Goal: Information Seeking & Learning: Find specific fact

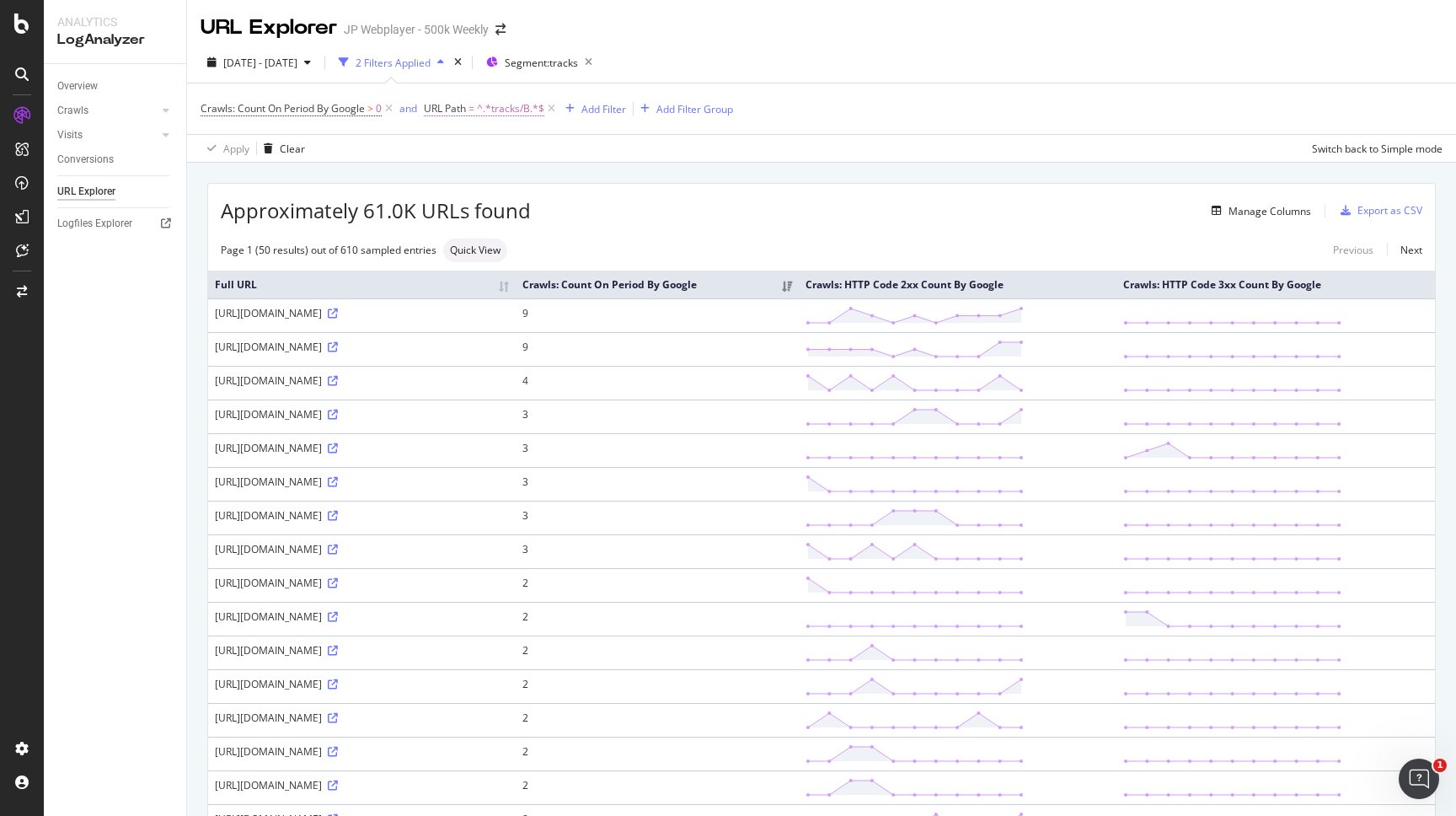
click at [510, 110] on span "^.*tracks/B.*$" at bounding box center [511, 109] width 68 height 24
click at [527, 190] on input "tracks/B" at bounding box center [520, 179] width 159 height 27
paste input "0CVL2SNWB"
type input "tracks/B0CVL2SNWB"
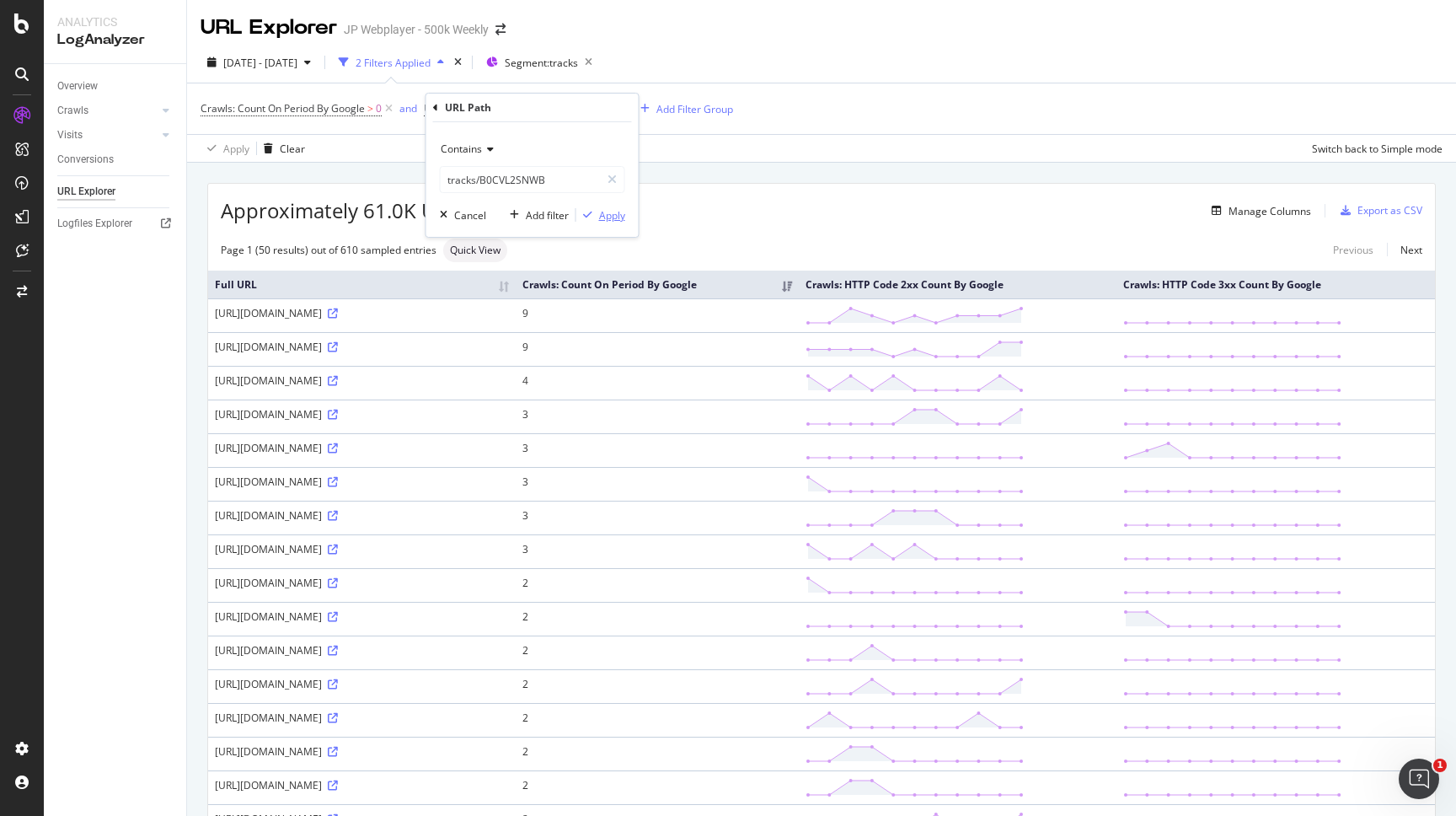
click at [599, 217] on div "Apply" at bounding box center [612, 215] width 27 height 15
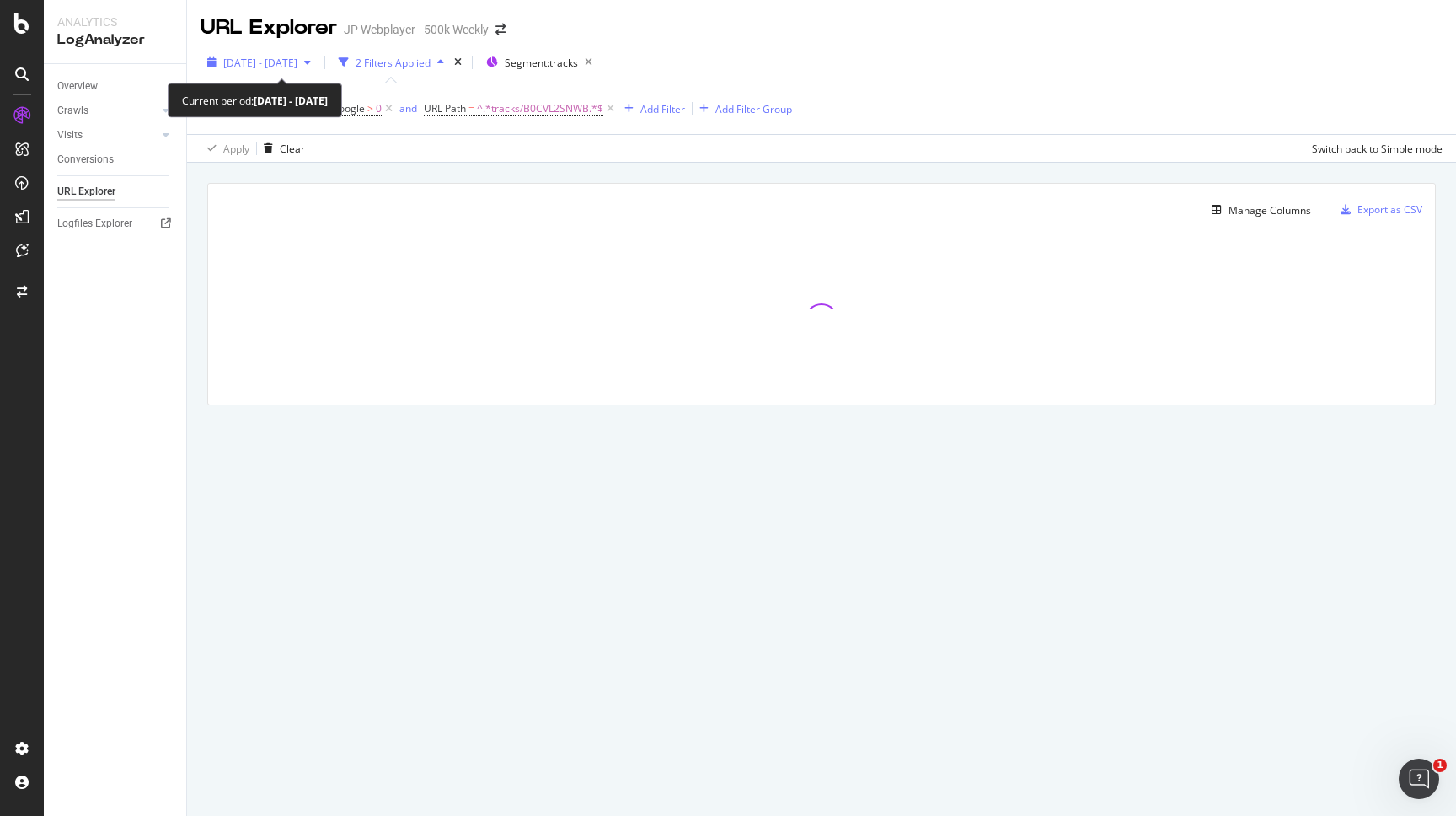
click at [297, 66] on span "[DATE] - [DATE]" at bounding box center [260, 63] width 75 height 15
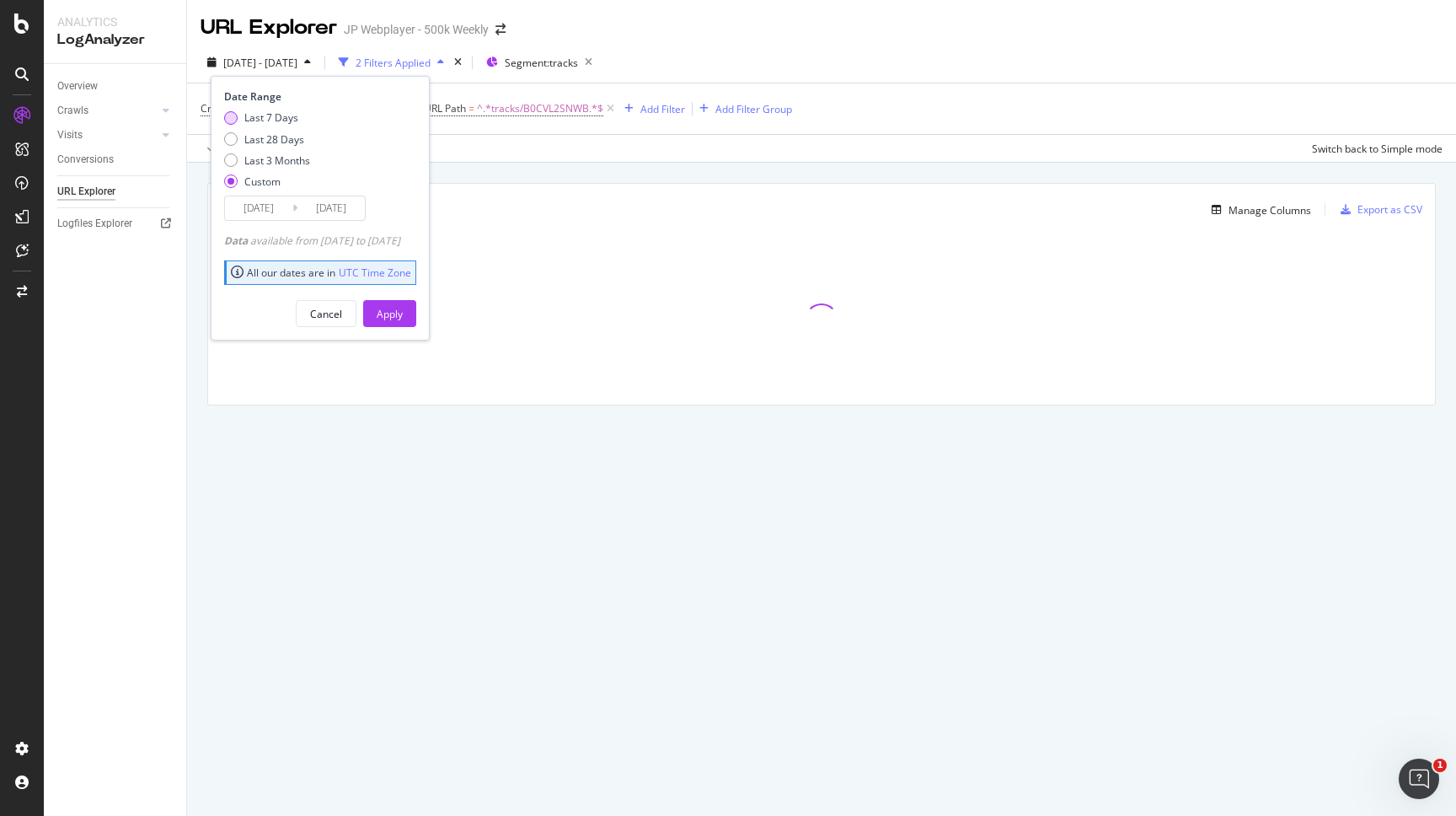
click at [278, 119] on div "Last 7 Days" at bounding box center [271, 117] width 54 height 15
type input "[DATE]"
click at [403, 311] on div "Apply" at bounding box center [390, 313] width 27 height 15
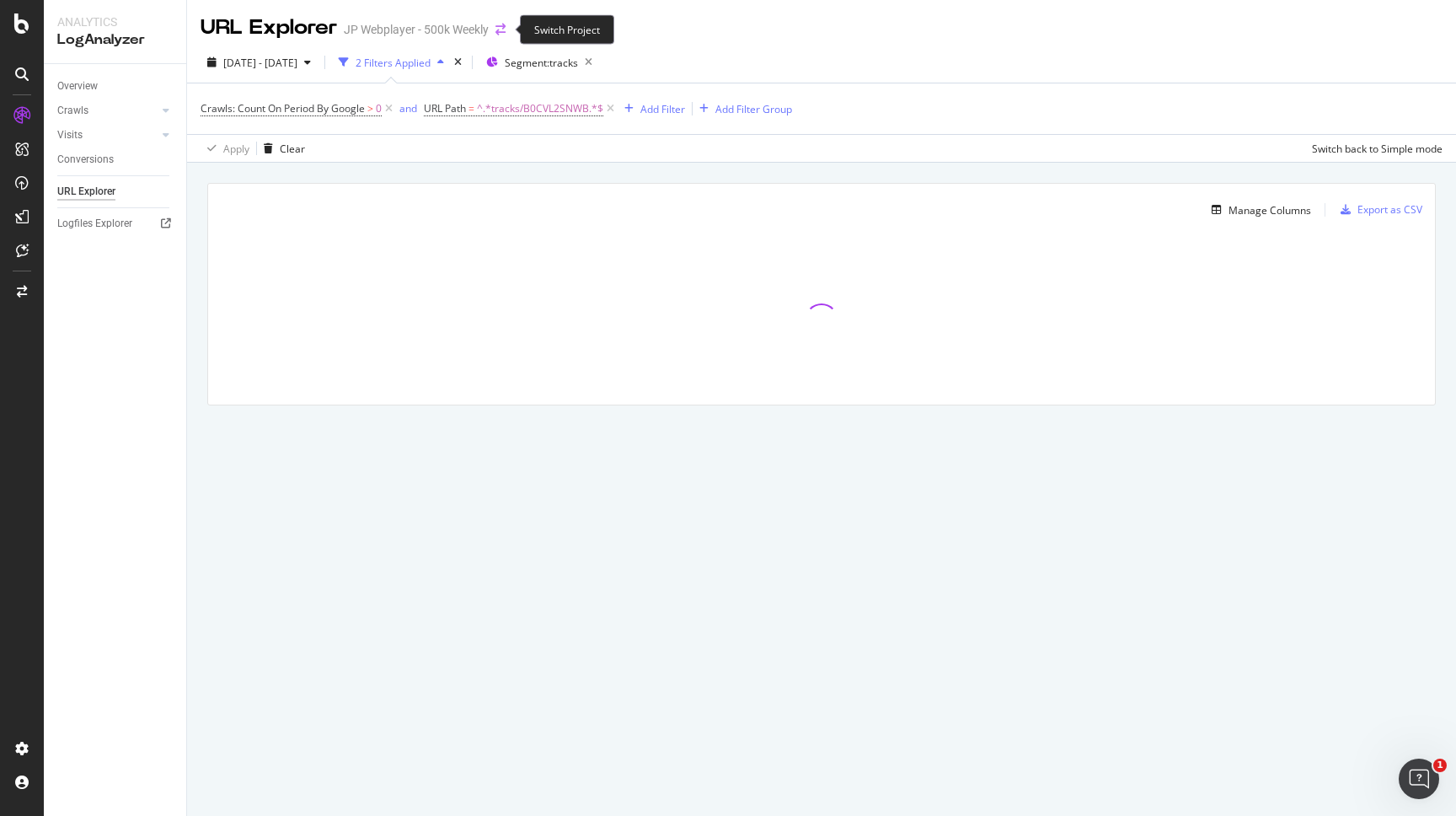
click at [500, 32] on icon "arrow-right-arrow-left" at bounding box center [501, 29] width 10 height 12
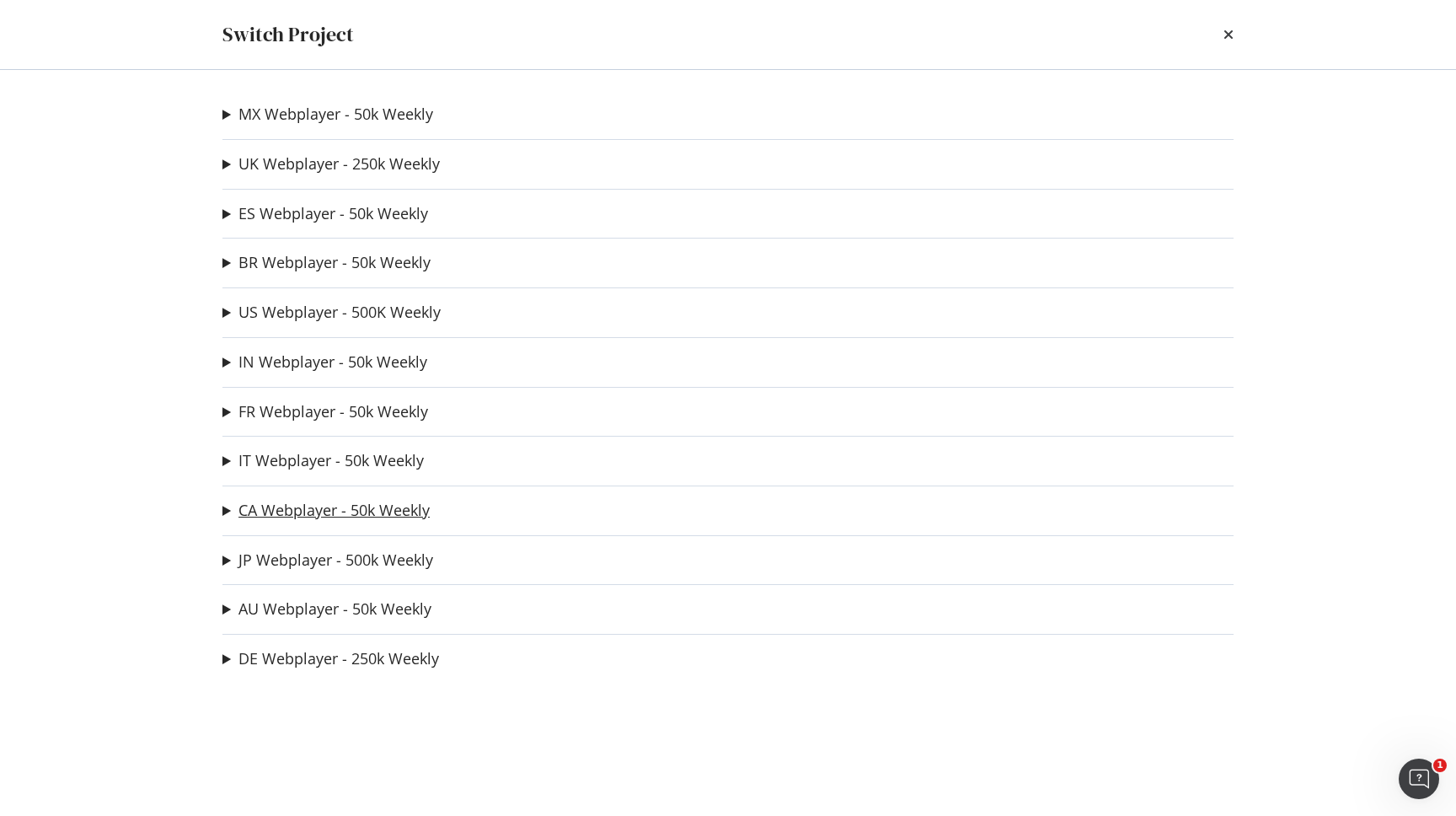
click at [299, 513] on link "CA Webplayer - 50k Weekly" at bounding box center [334, 511] width 191 height 18
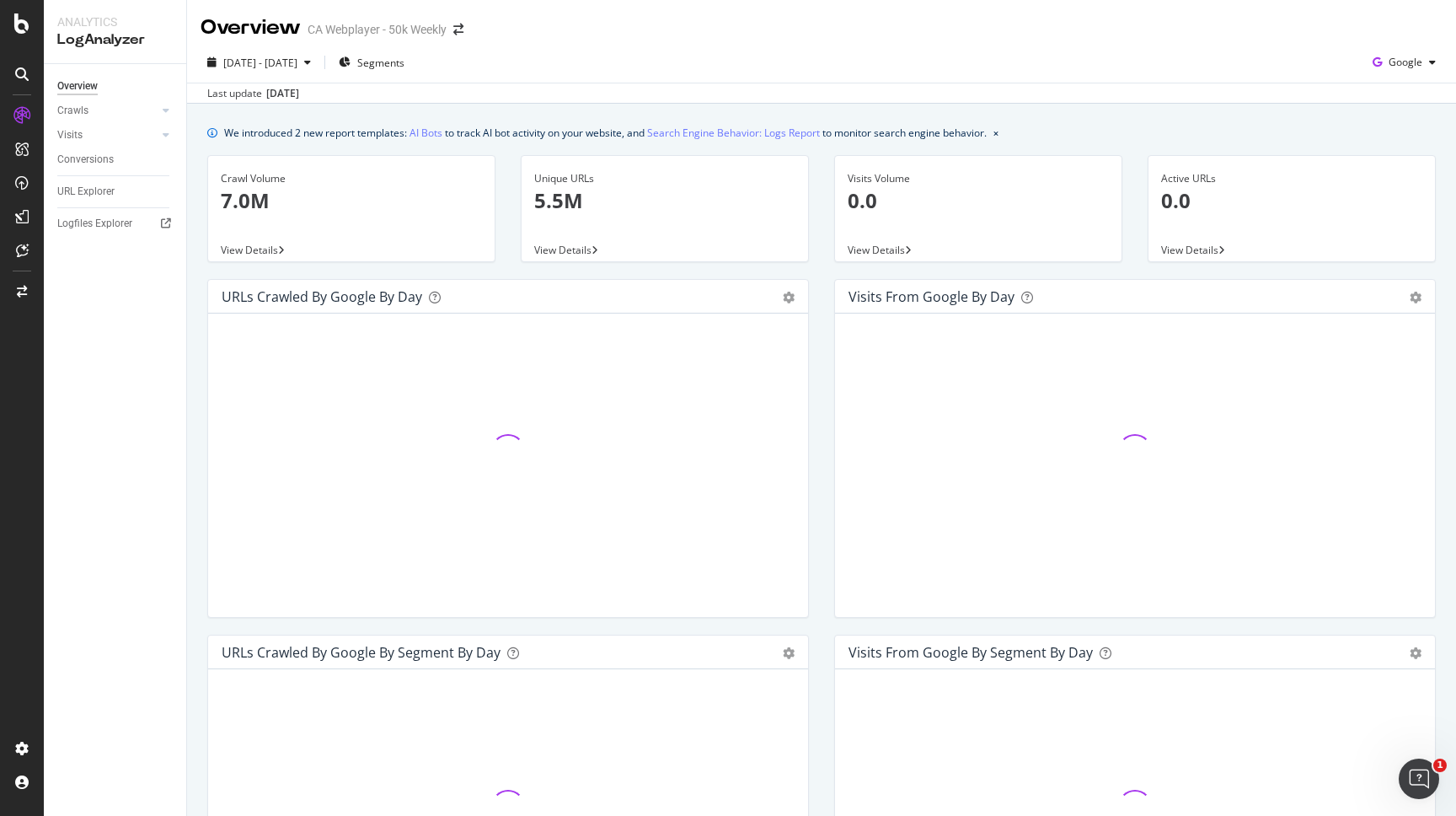
click at [370, 204] on p "7.0M" at bounding box center [351, 200] width 261 height 28
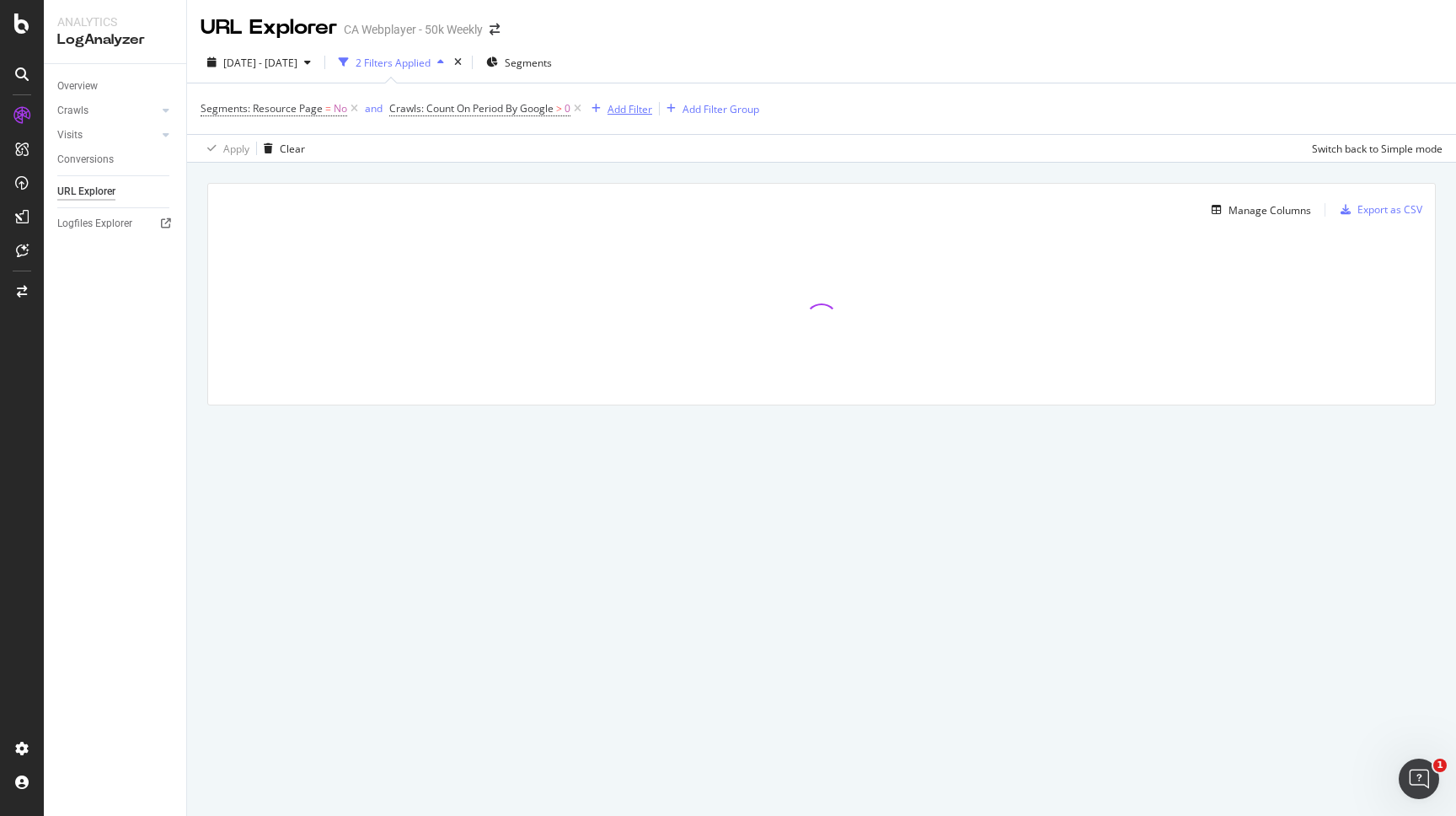
click at [620, 109] on div "Add Filter" at bounding box center [629, 109] width 44 height 15
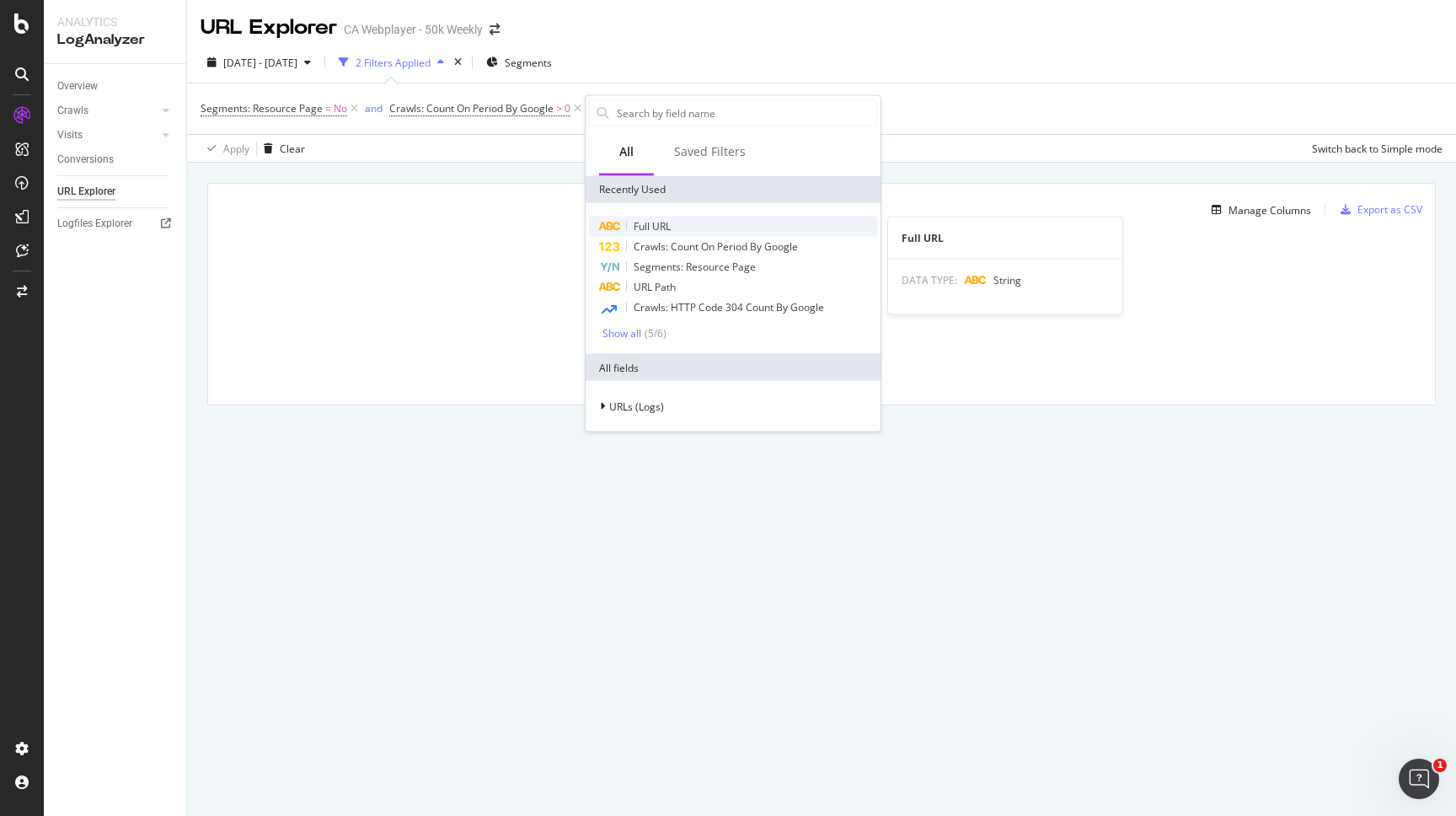
click at [640, 224] on span "Full URL" at bounding box center [653, 226] width 37 height 15
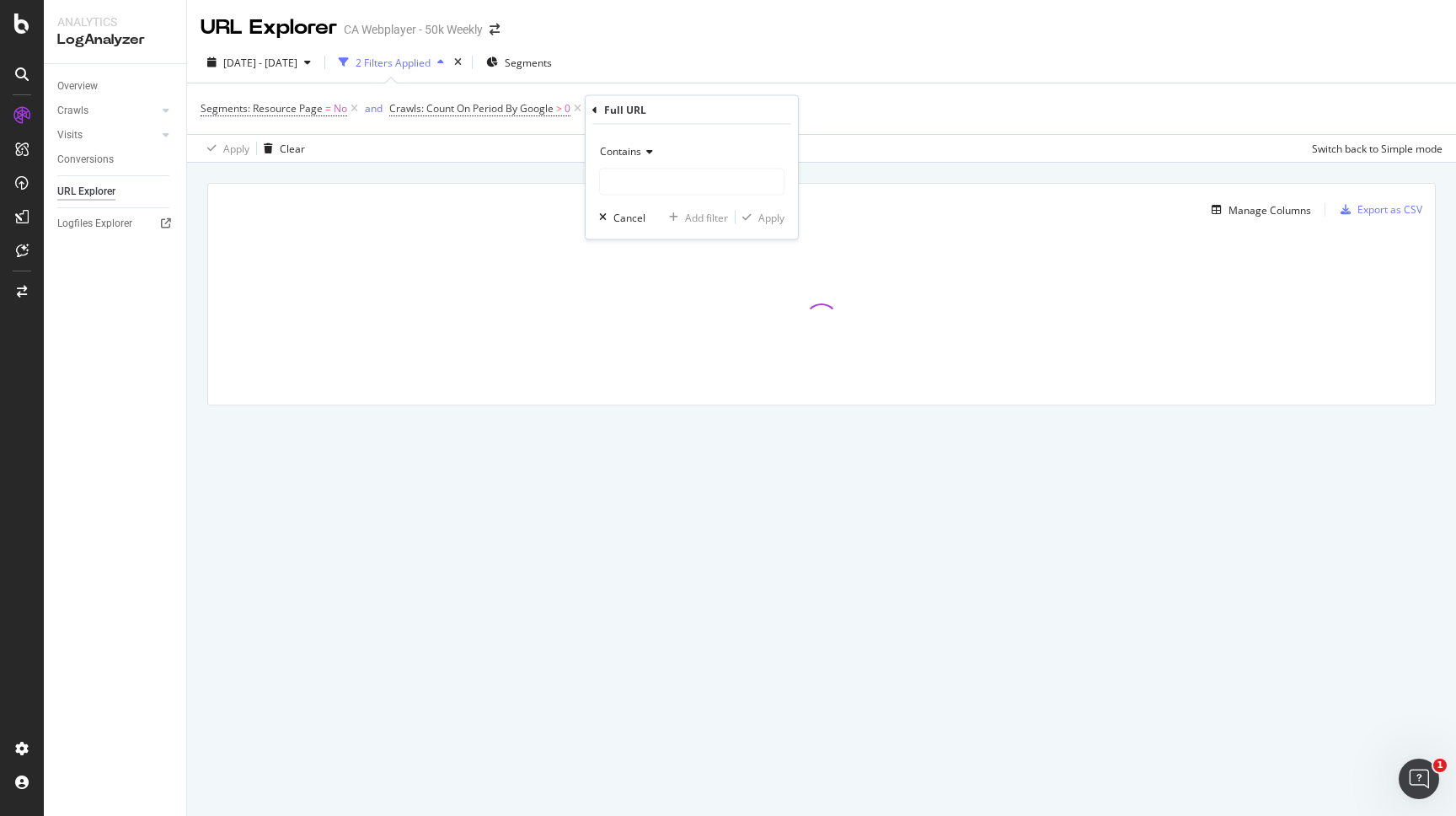
click at [625, 157] on span "Contains" at bounding box center [620, 151] width 41 height 15
click at [667, 136] on div "Contains Equal to Not equal to Starts with Doesn't start with Ends with Doesn't…" at bounding box center [692, 182] width 212 height 115
click at [666, 185] on input "text" at bounding box center [691, 182] width 184 height 27
paste input "B0CVL2SNWB"
type input "B0CVL2SNWB"
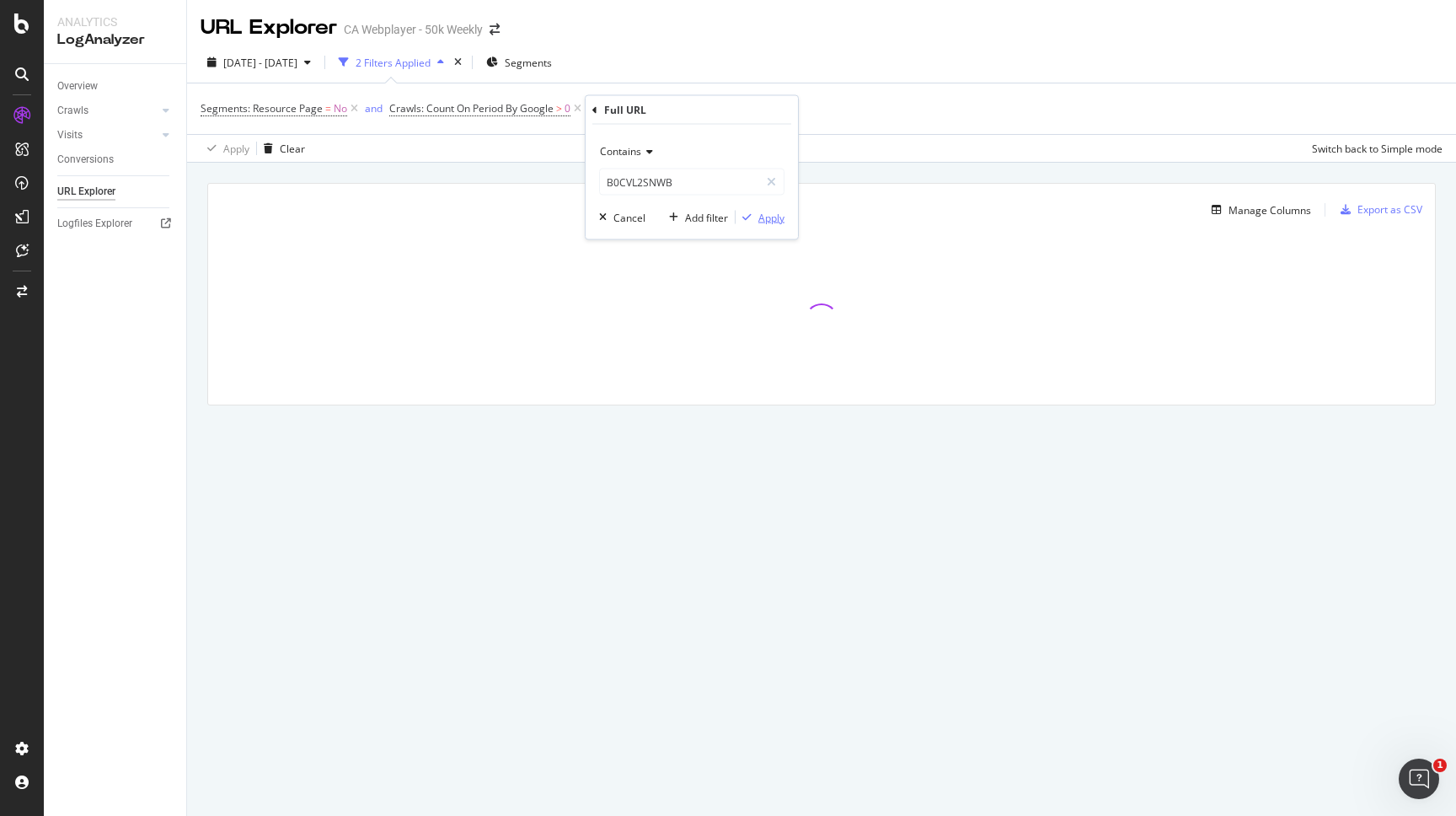
click at [766, 217] on div "Apply" at bounding box center [772, 217] width 27 height 15
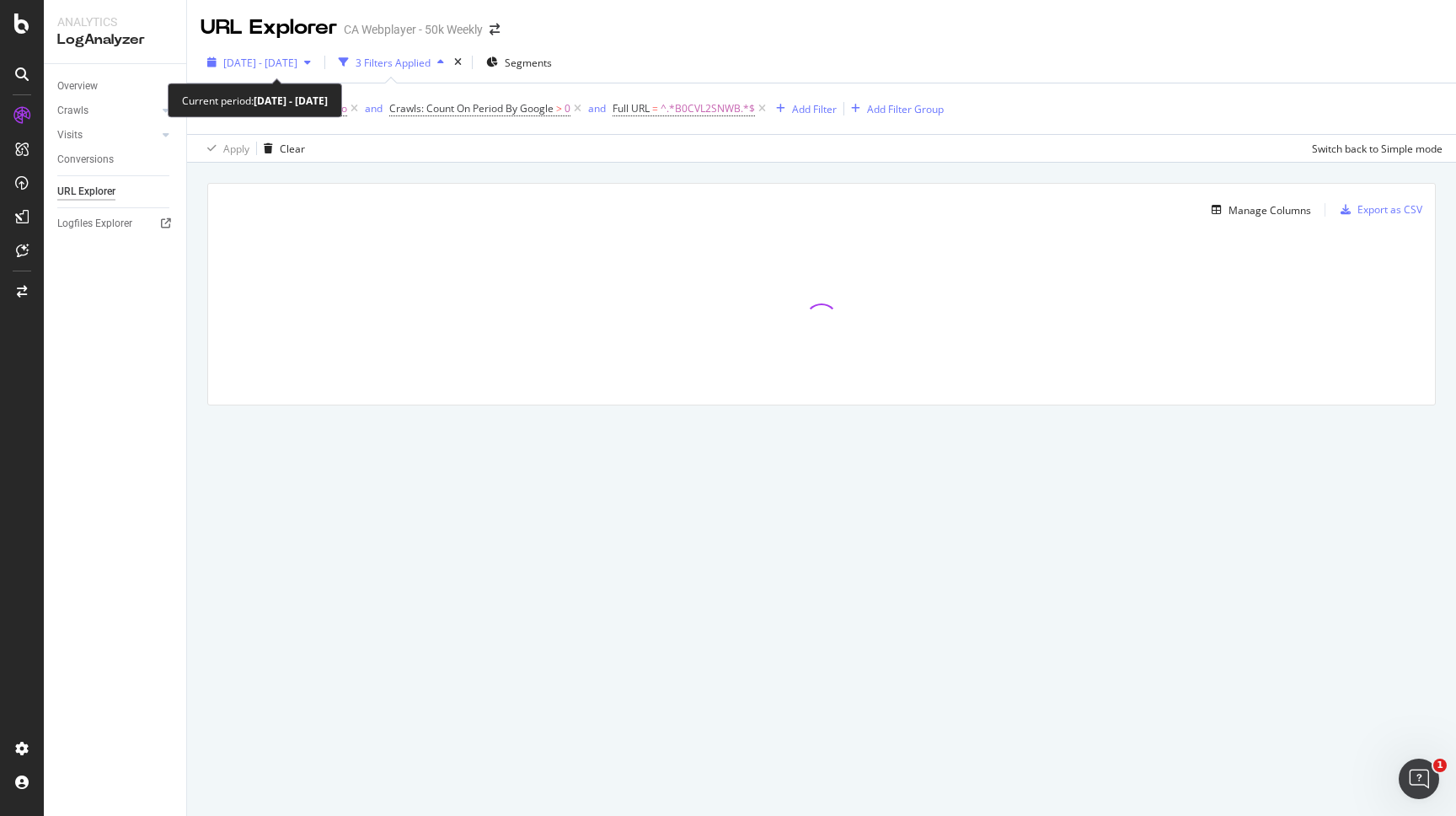
click at [297, 69] on span "[DATE] - [DATE]" at bounding box center [260, 63] width 75 height 15
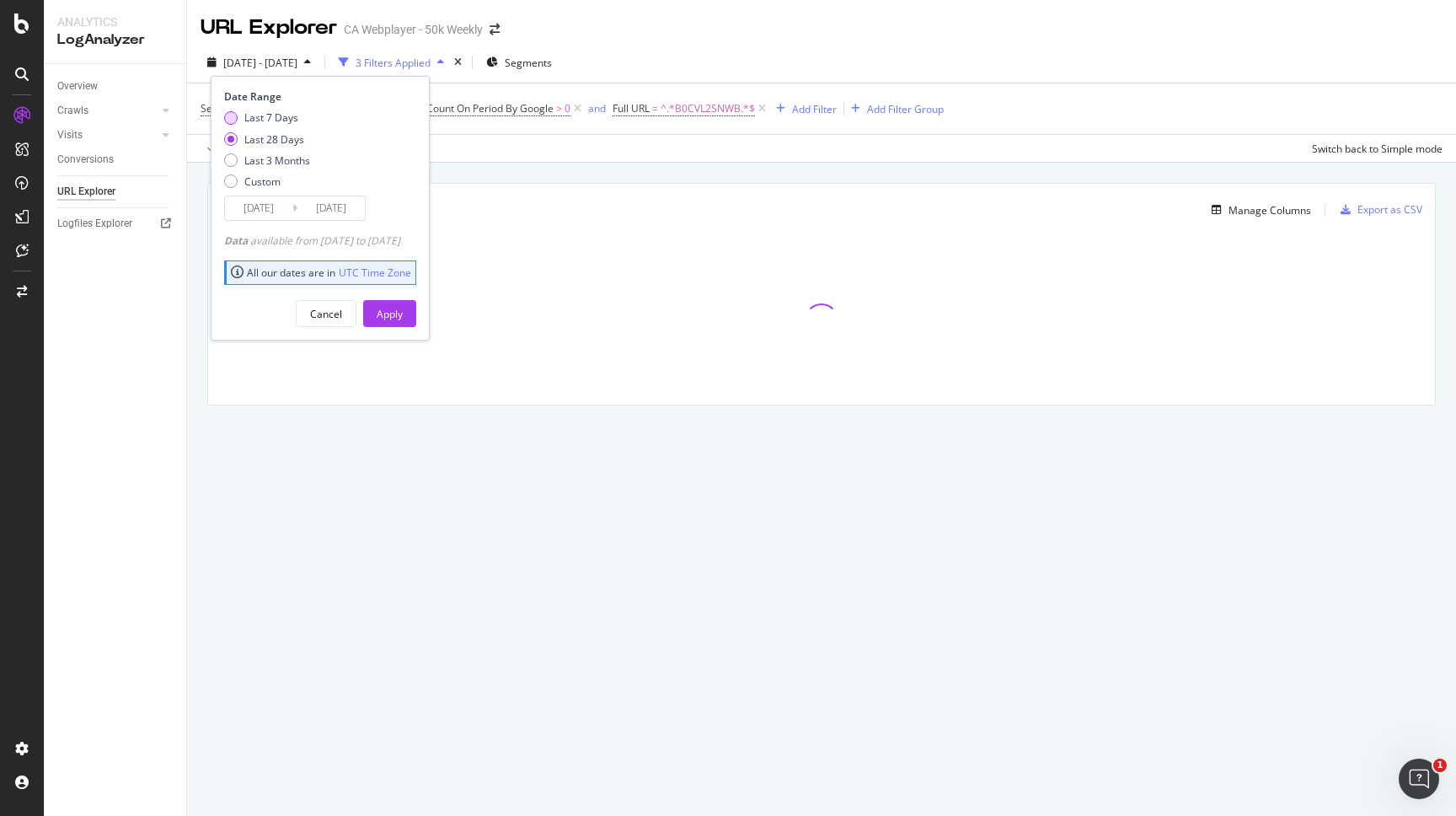
click at [261, 121] on div "Last 7 Days" at bounding box center [271, 117] width 54 height 15
type input "[DATE]"
click at [416, 306] on button "Apply" at bounding box center [390, 313] width 53 height 27
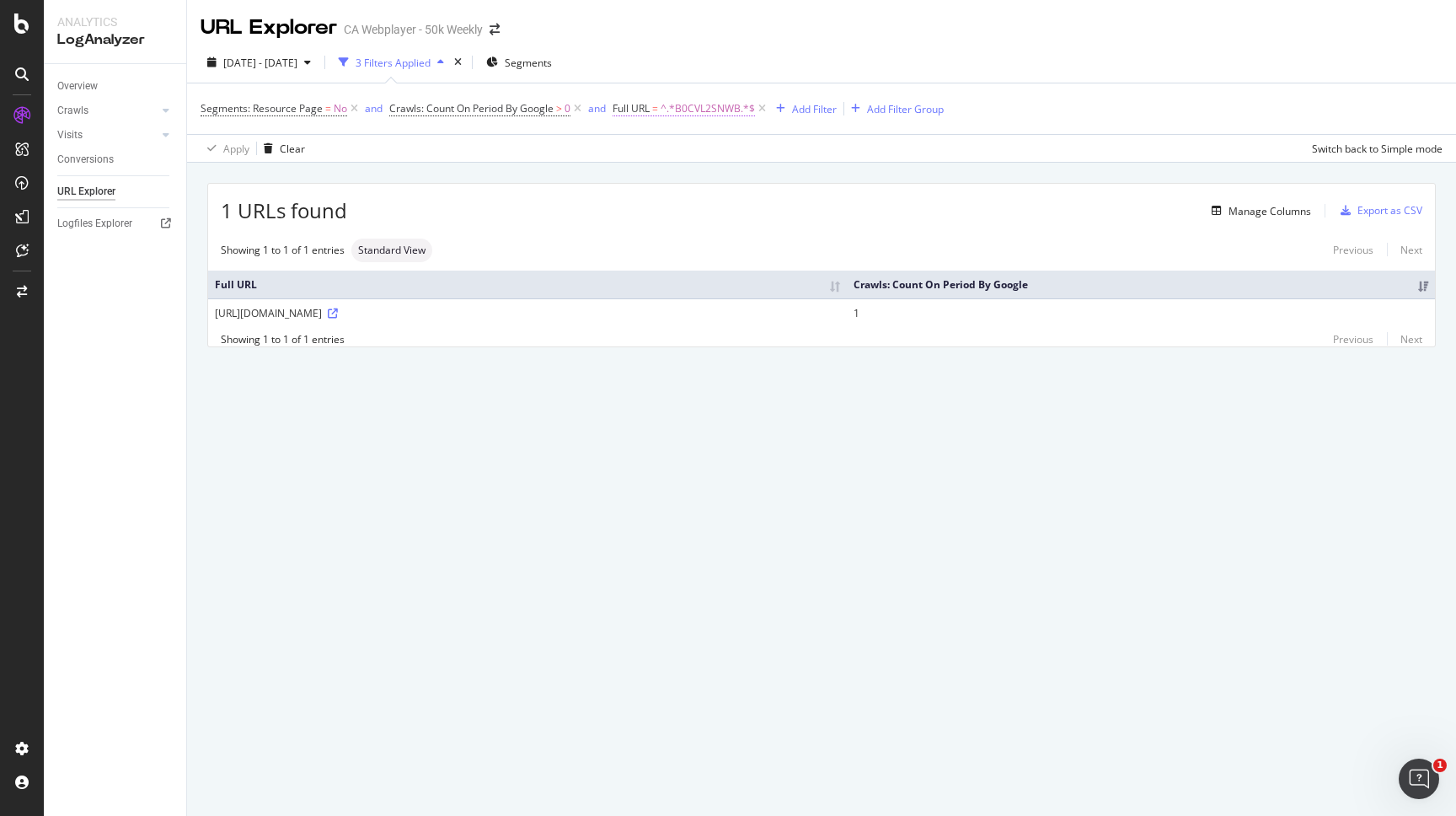
click at [729, 107] on span "^.*B0CVL2SNWB.*$" at bounding box center [708, 109] width 94 height 24
click at [667, 173] on input "B0CVL2SNWB" at bounding box center [708, 179] width 159 height 27
paste input "D1S8CKFW"
type input "B0D1S8CKFW"
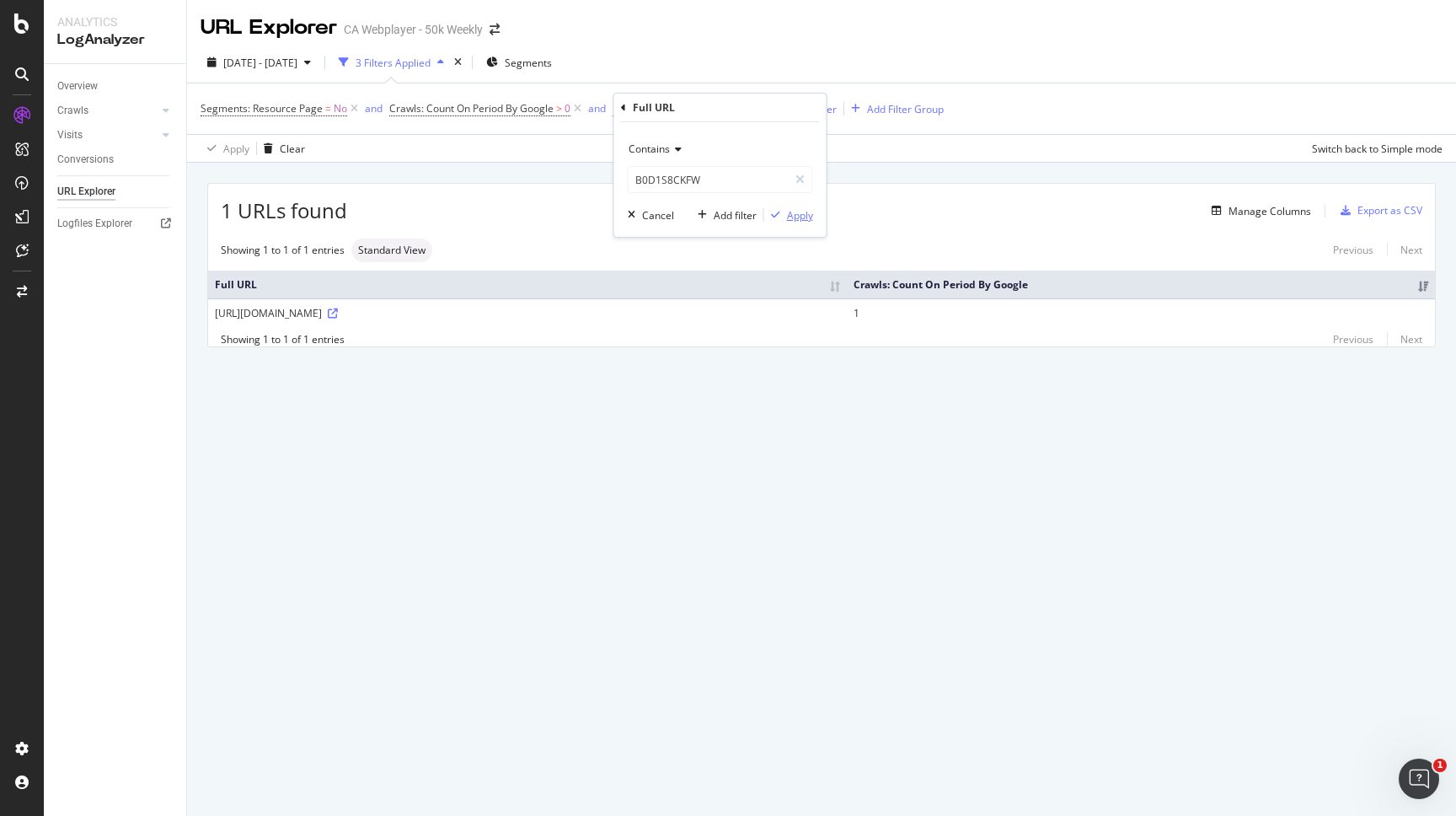
click at [801, 219] on div "Apply" at bounding box center [800, 215] width 27 height 15
